Goal: Check status: Check status

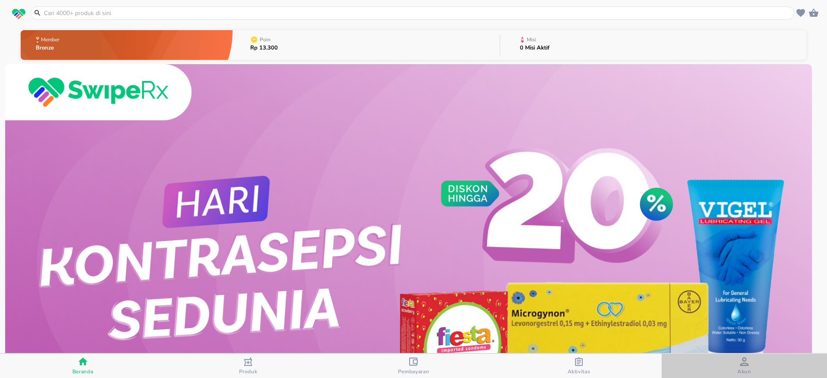
click at [745, 361] on icon "button" at bounding box center [744, 362] width 9 height 9
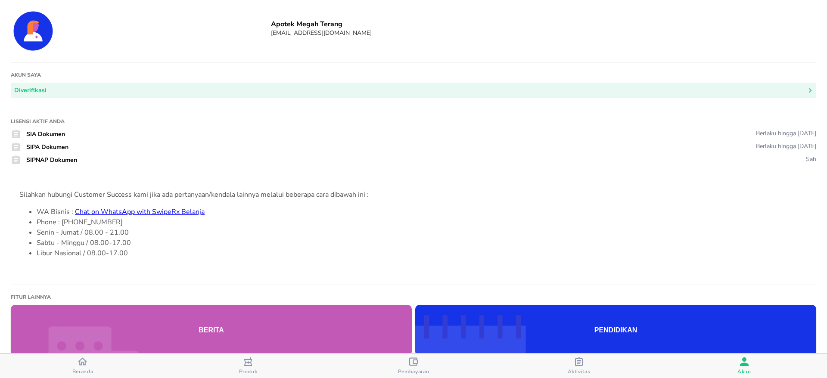
click at [587, 365] on div "Aktivitas" at bounding box center [579, 367] width 23 height 18
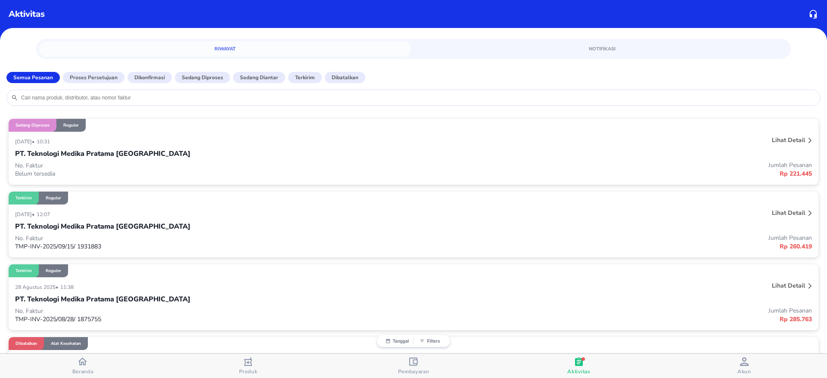
click at [120, 152] on p "PT. Teknologi Medika Pratama [GEOGRAPHIC_DATA]" at bounding box center [102, 154] width 175 height 10
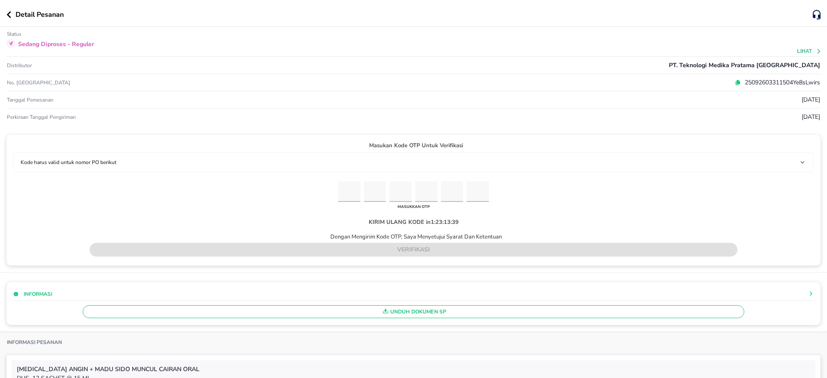
click at [10, 16] on icon "button" at bounding box center [8, 14] width 5 height 7
